Goal: Task Accomplishment & Management: Manage account settings

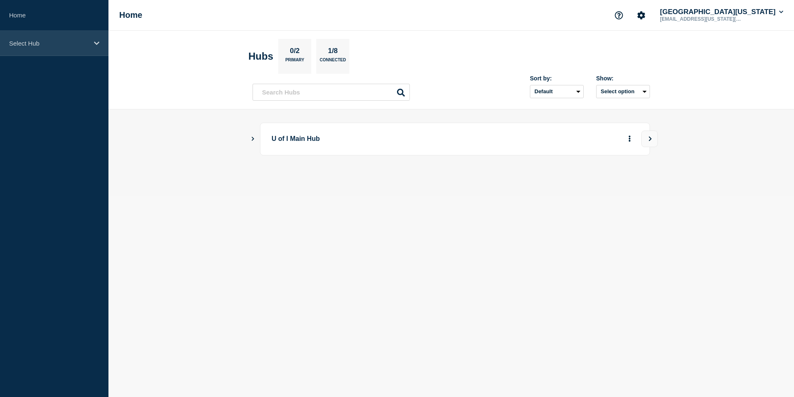
click at [96, 44] on icon at bounding box center [96, 42] width 5 height 3
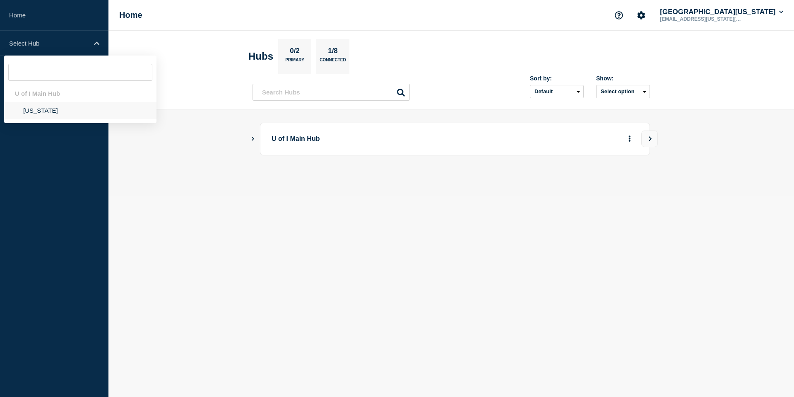
click at [40, 113] on li "[US_STATE]" at bounding box center [80, 110] width 152 height 17
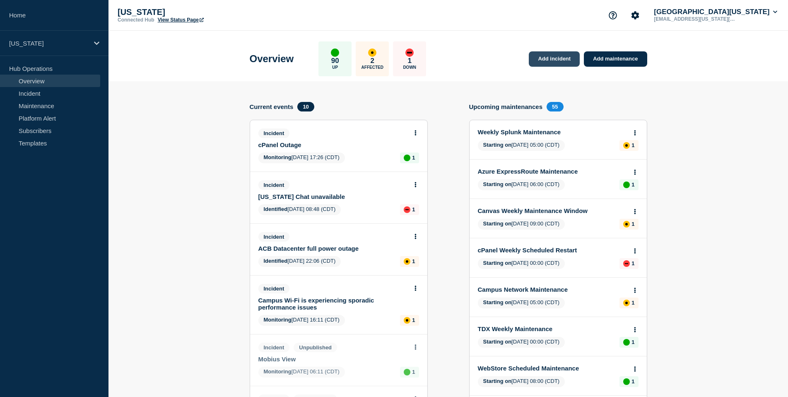
click at [552, 60] on link "Add incident" at bounding box center [554, 58] width 51 height 15
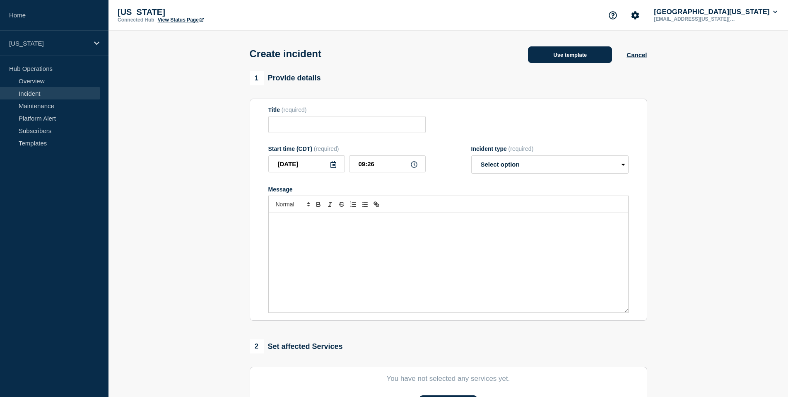
click at [565, 58] on button "Use template" at bounding box center [570, 54] width 84 height 17
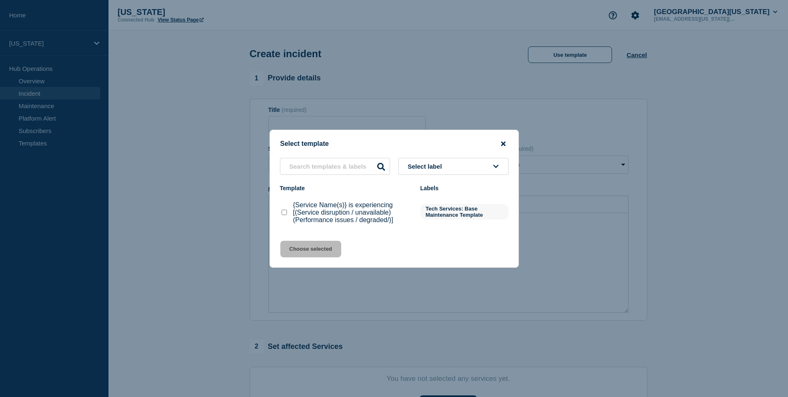
click at [502, 141] on icon "close button" at bounding box center [503, 143] width 5 height 5
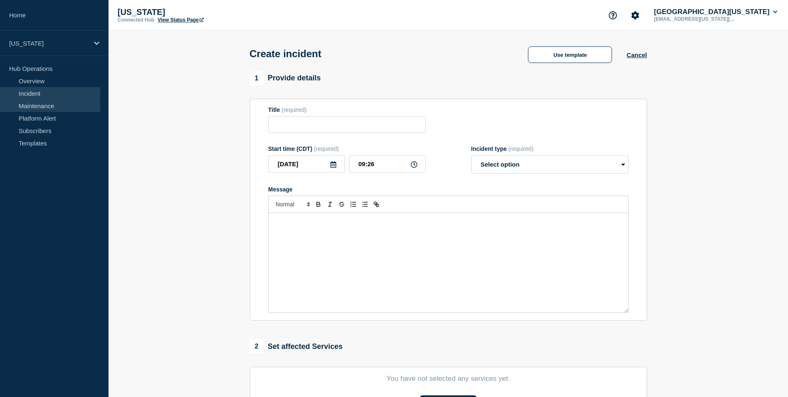
click at [41, 106] on link "Maintenance" at bounding box center [50, 105] width 100 height 12
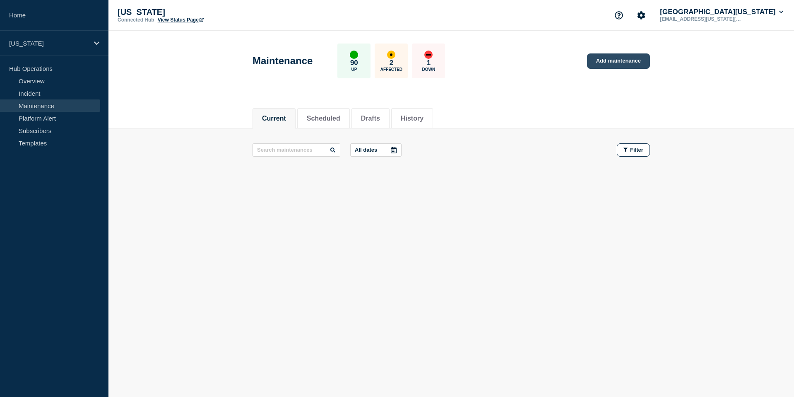
click at [623, 61] on link "Add maintenance" at bounding box center [618, 60] width 63 height 15
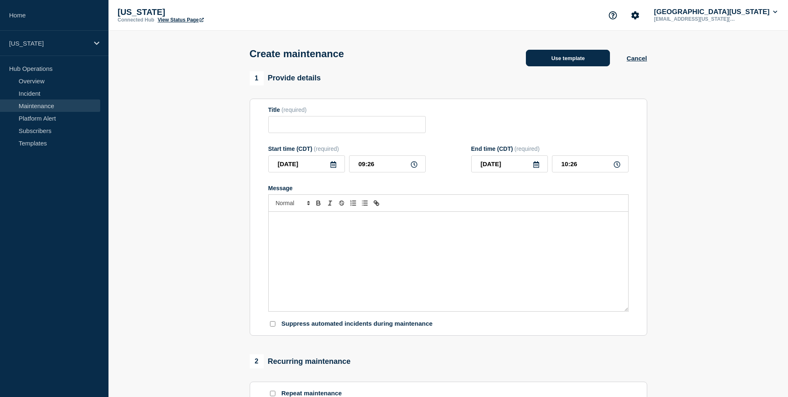
click at [562, 64] on button "Use template" at bounding box center [568, 58] width 84 height 17
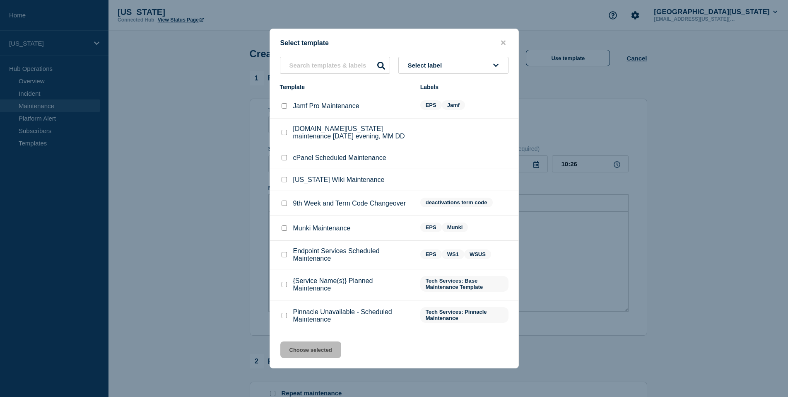
scroll to position [2, 0]
click at [284, 257] on input "Endpoint Services Scheduled Maintenance checkbox" at bounding box center [283, 254] width 5 height 5
checkbox input "true"
click at [324, 353] on button "Choose selected" at bounding box center [310, 349] width 61 height 17
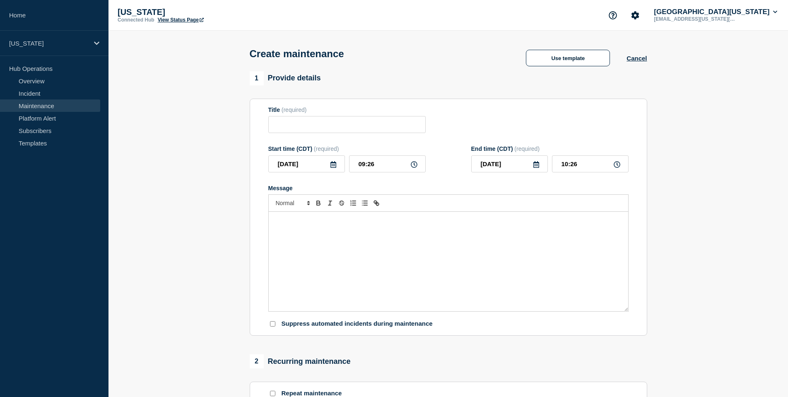
type input "Endpoint Services Scheduled Maintenance"
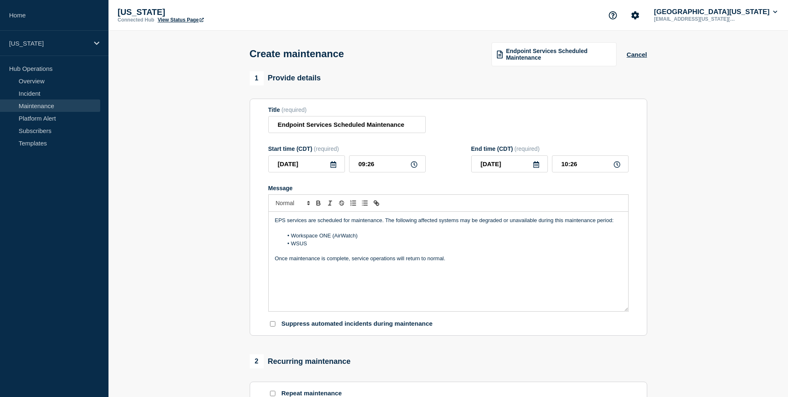
click at [333, 168] on icon at bounding box center [333, 164] width 7 height 7
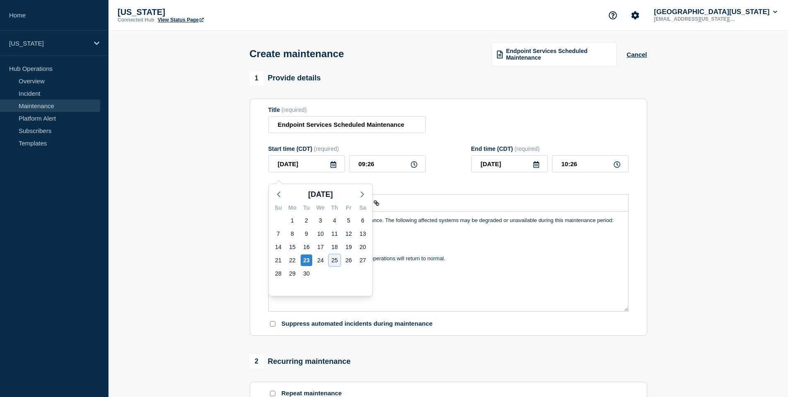
click at [339, 260] on div "25" at bounding box center [335, 260] width 12 height 12
type input "[DATE]"
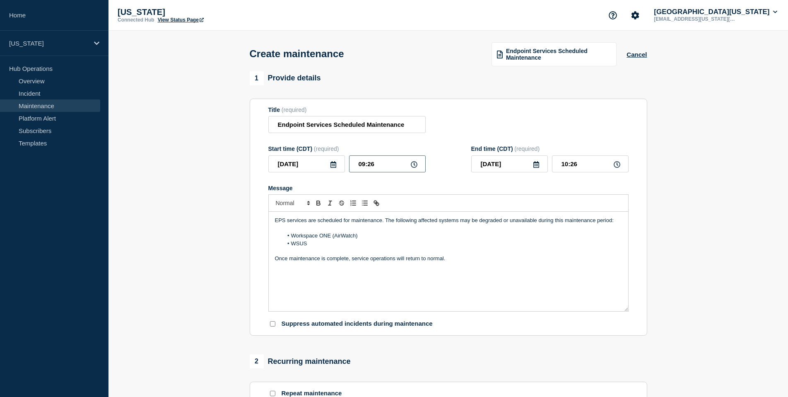
drag, startPoint x: 380, startPoint y: 169, endPoint x: 346, endPoint y: 169, distance: 34.4
click at [346, 169] on div "[DATE] 09:26" at bounding box center [346, 163] width 157 height 17
type input "08:00"
type input "09:00"
type input "07:00"
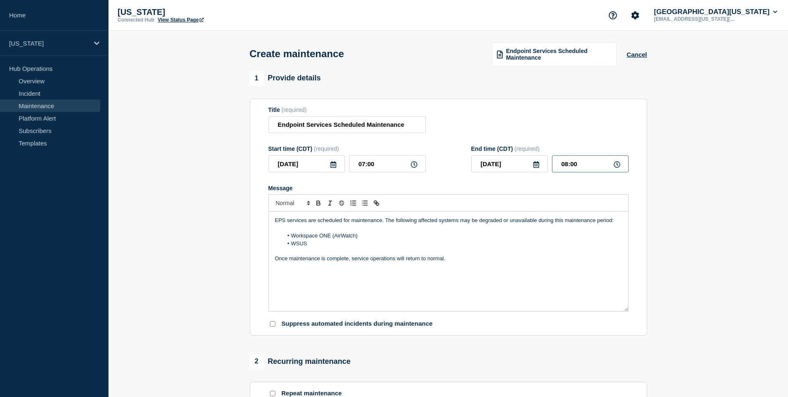
click at [574, 169] on input "08:00" at bounding box center [590, 163] width 77 height 17
type input "08:30"
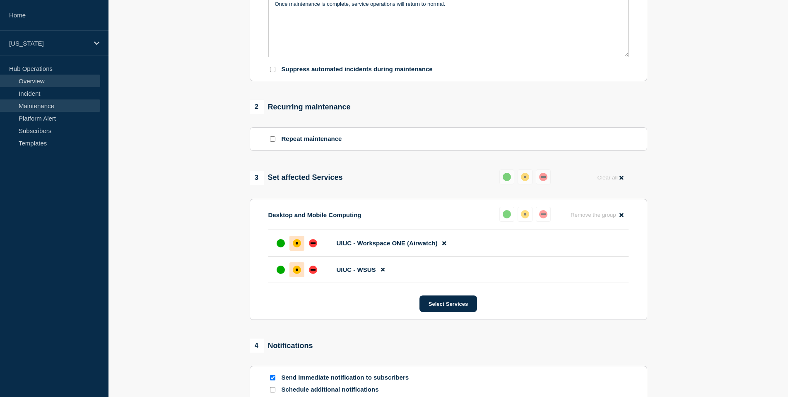
scroll to position [409, 0]
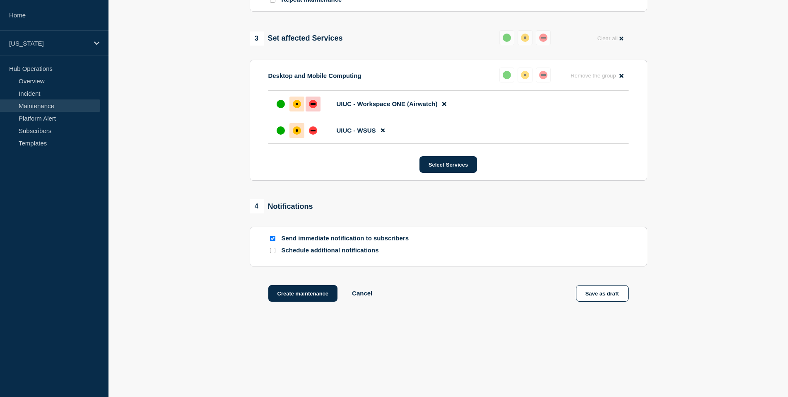
click at [313, 100] on div "down" at bounding box center [313, 104] width 8 height 8
click at [313, 127] on div "down" at bounding box center [313, 130] width 8 height 8
click at [305, 293] on button "Create maintenance" at bounding box center [303, 293] width 70 height 17
